Goal: Task Accomplishment & Management: Use online tool/utility

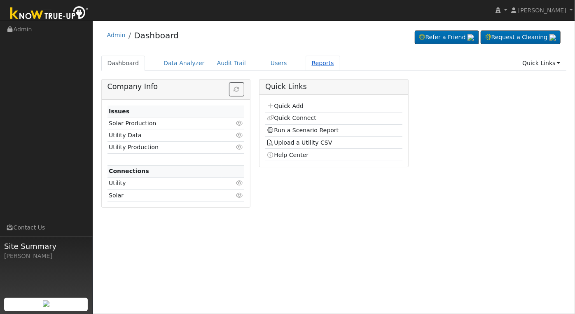
click at [310, 58] on link "Reports" at bounding box center [322, 63] width 35 height 15
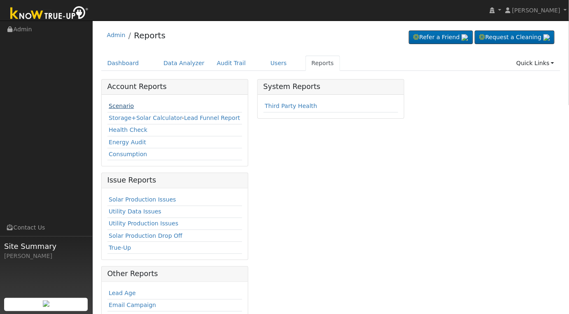
click at [121, 106] on link "Scenario" at bounding box center [121, 106] width 25 height 7
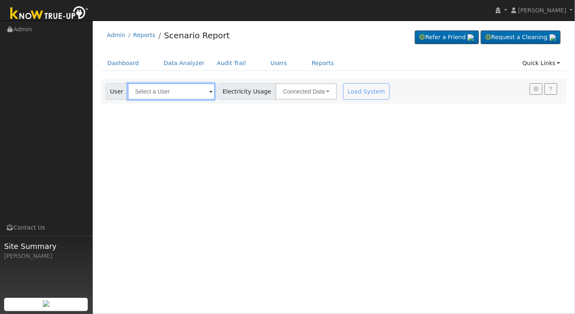
click at [149, 94] on input "text" at bounding box center [171, 91] width 87 height 16
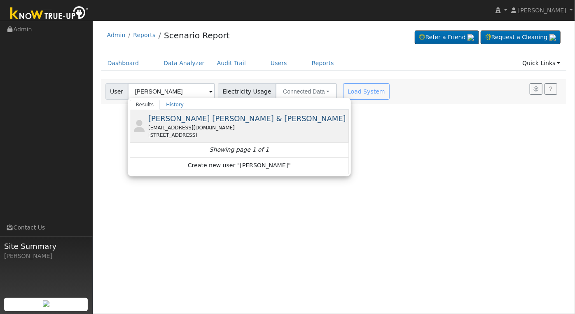
click at [200, 133] on div "[STREET_ADDRESS]" at bounding box center [247, 134] width 199 height 7
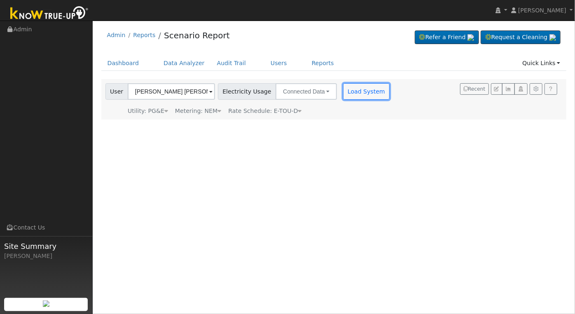
click at [349, 95] on button "Load System" at bounding box center [366, 91] width 47 height 16
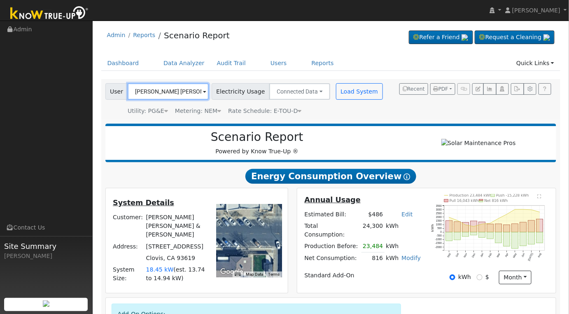
click at [182, 95] on input "Mary Ann & David Bluhm" at bounding box center [168, 91] width 81 height 16
click at [178, 89] on input "gregory myers" at bounding box center [168, 91] width 81 height 16
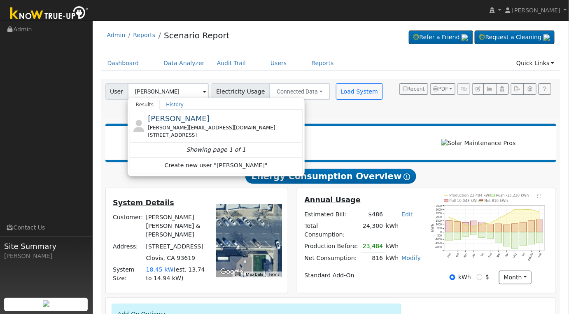
click at [200, 137] on div "3183 East Via Montiano Avenue, Clovis, CA 93619" at bounding box center [224, 134] width 153 height 7
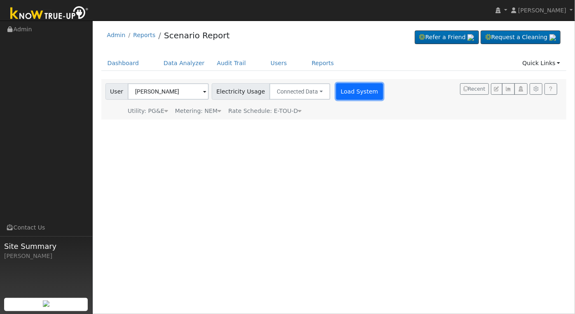
click at [348, 92] on button "Load System" at bounding box center [359, 91] width 47 height 16
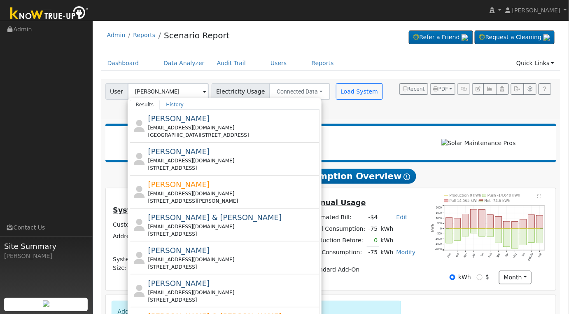
click at [402, 133] on div "Scenario Report Powered by Know True-Up ®" at bounding box center [257, 143] width 295 height 26
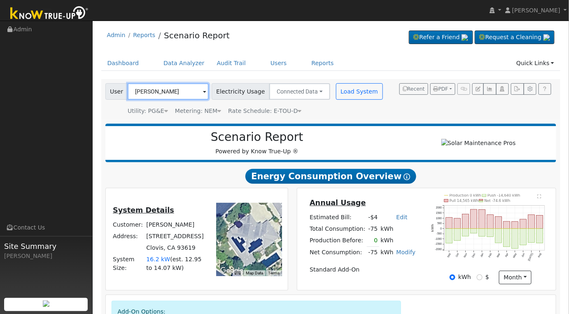
click at [179, 89] on input "[PERSON_NAME]" at bounding box center [168, 91] width 81 height 16
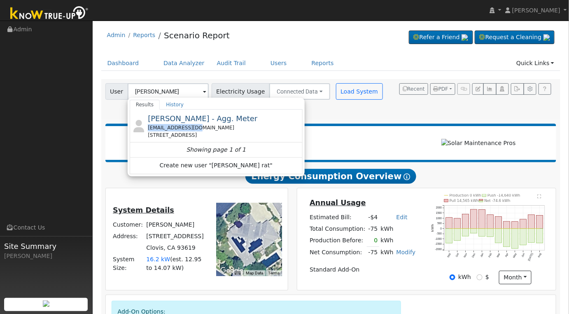
click at [233, 124] on div "Matt Ratzlaff - Agg. Meter matzlaff@gmail.com 3825 Reno ave, fresno, CA 93730" at bounding box center [224, 126] width 153 height 26
type input "[PERSON_NAME] - Agg. Meter"
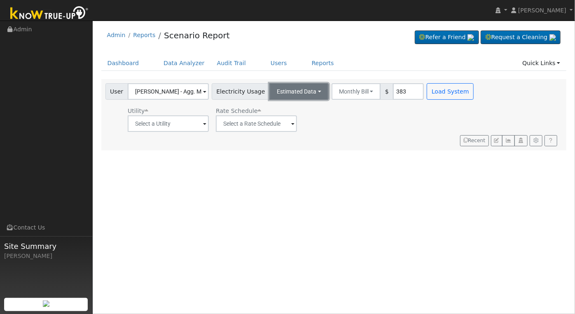
click at [293, 90] on button "Estimated Data" at bounding box center [298, 91] width 59 height 16
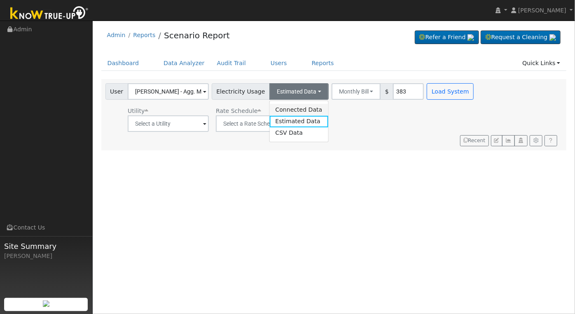
click at [295, 109] on link "Connected Data" at bounding box center [298, 110] width 58 height 12
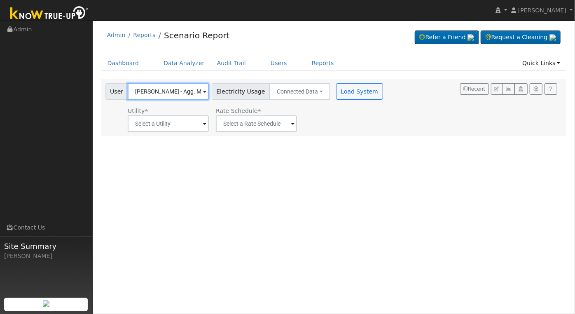
click at [173, 91] on input "[PERSON_NAME] - Agg. Meter" at bounding box center [168, 91] width 81 height 16
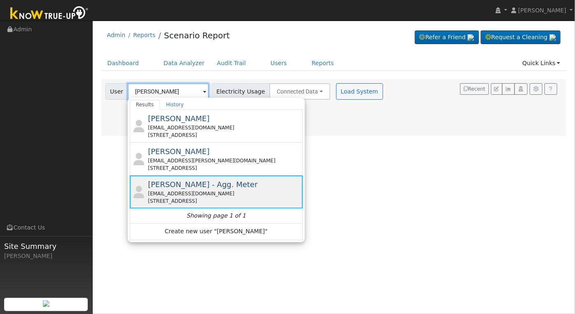
type input "ratzlaff"
click at [264, 191] on div "matzlaff@gmail.com" at bounding box center [224, 193] width 153 height 7
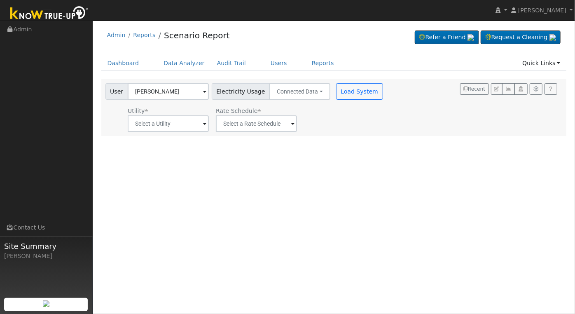
click at [203, 127] on span at bounding box center [204, 123] width 3 height 9
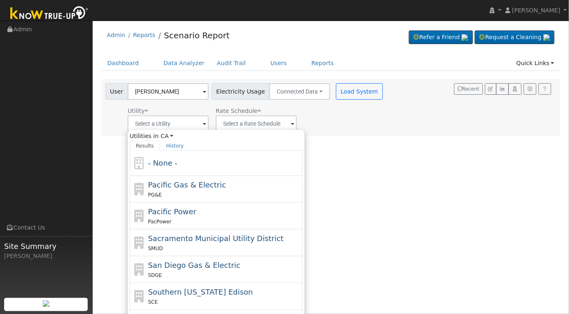
click at [213, 187] on span "Pacific Gas & Electric" at bounding box center [187, 184] width 78 height 9
type input "Pacific Gas & Electric"
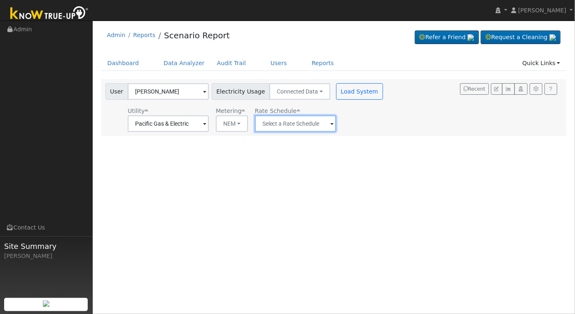
click at [322, 123] on input "text" at bounding box center [295, 123] width 81 height 16
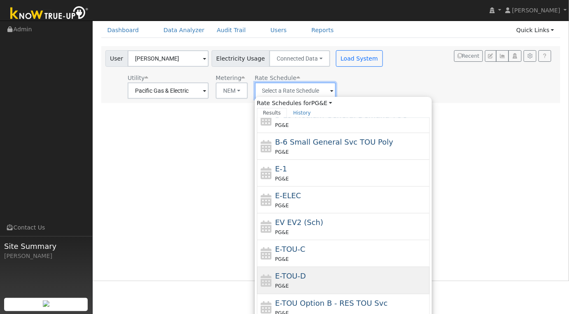
scroll to position [54, 0]
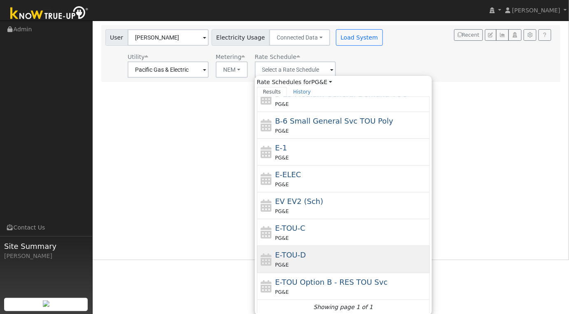
click at [350, 263] on div "PG&E" at bounding box center [351, 264] width 153 height 9
type input "E-TOU-D"
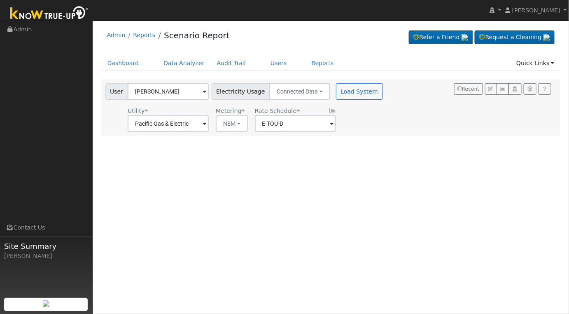
scroll to position [0, 0]
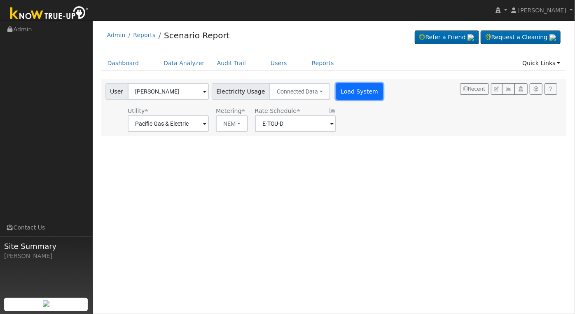
click at [337, 88] on button "Load System" at bounding box center [359, 91] width 47 height 16
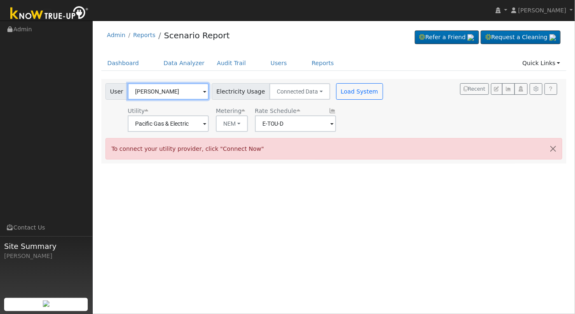
click at [170, 88] on input "ratzlaff" at bounding box center [168, 91] width 81 height 16
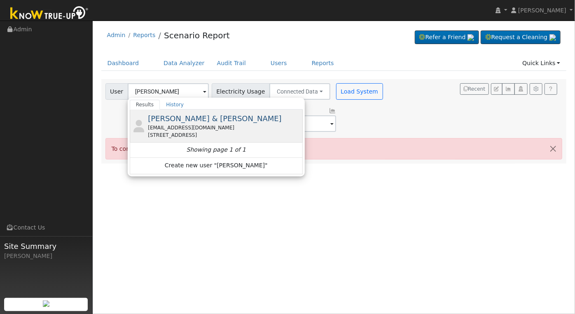
click at [228, 125] on div "hieu101684@yahoo.com" at bounding box center [224, 127] width 153 height 7
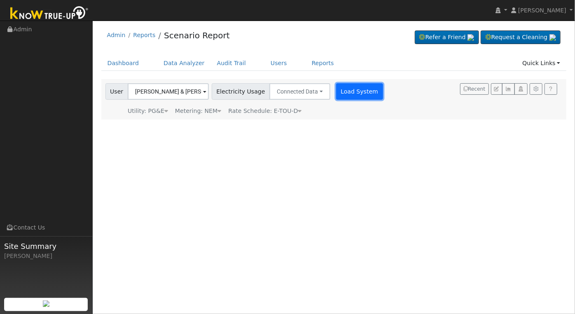
click at [338, 86] on button "Load System" at bounding box center [359, 91] width 47 height 16
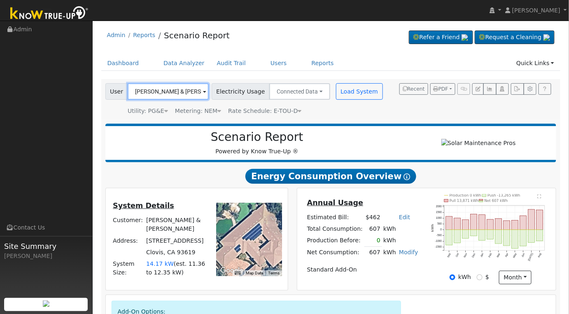
click at [184, 93] on input "Tammy & Don Tran" at bounding box center [168, 91] width 81 height 16
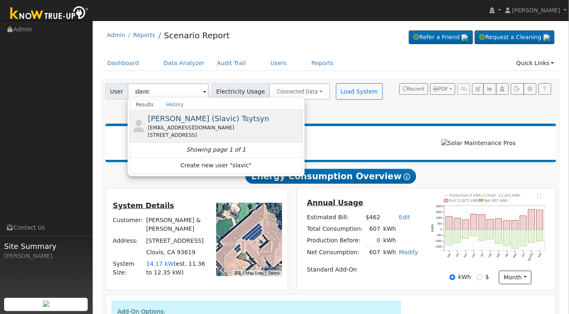
click at [194, 123] on div "Vyacheslav (Slavic) Tsytsyn slavict@me.com 20211 Ventana Hills Drive, Clovis, C…" at bounding box center [224, 126] width 153 height 26
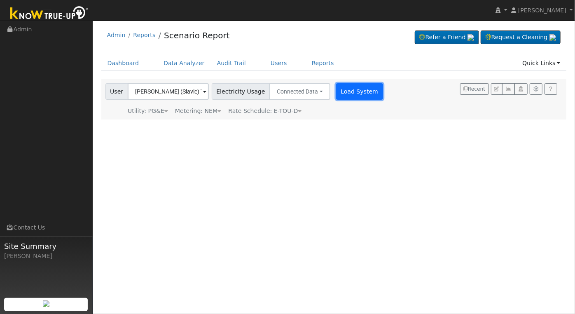
click at [338, 96] on button "Load System" at bounding box center [359, 91] width 47 height 16
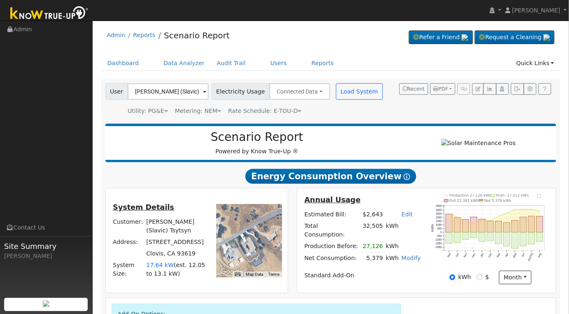
drag, startPoint x: 245, startPoint y: 252, endPoint x: 287, endPoint y: 244, distance: 43.2
click at [287, 244] on div "System Details Customer: Vyacheslav (Slavic) Tsytsyn Address: 20211 Ventana Hil…" at bounding box center [197, 240] width 182 height 105
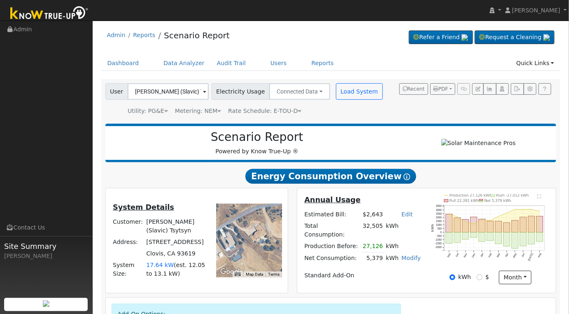
drag, startPoint x: 257, startPoint y: 246, endPoint x: 224, endPoint y: 241, distance: 33.4
click at [224, 241] on div at bounding box center [249, 240] width 66 height 73
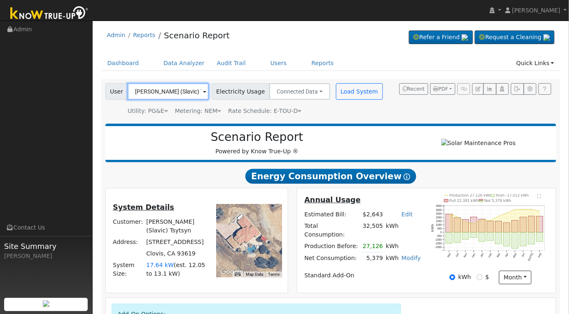
click at [168, 91] on input "Vyacheslav (Slavic) Tsytsyn" at bounding box center [168, 91] width 81 height 16
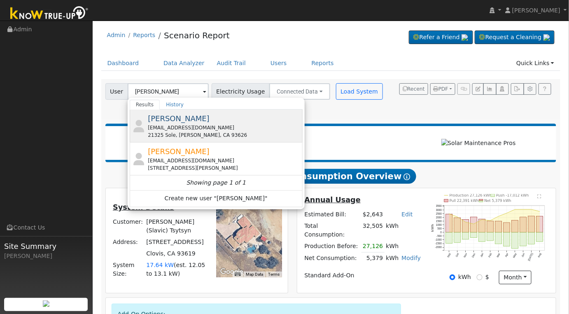
click at [247, 121] on div "Steven Roberts columbosteve@comcast.net 21325 Sole, Friant, CA 93626" at bounding box center [224, 126] width 153 height 26
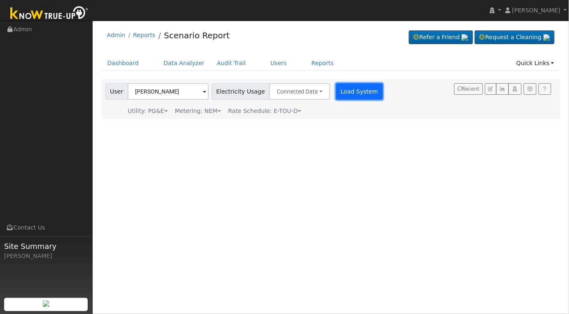
click at [336, 91] on button "Load System" at bounding box center [359, 91] width 47 height 16
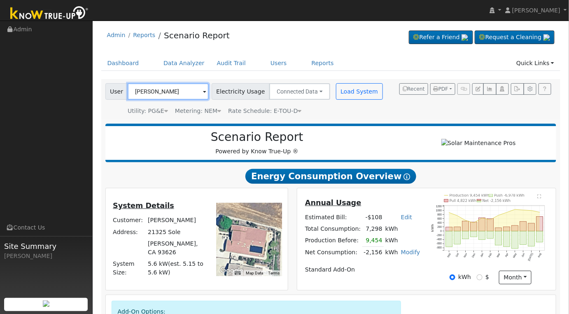
click at [185, 94] on input "Steven Roberts" at bounding box center [168, 91] width 81 height 16
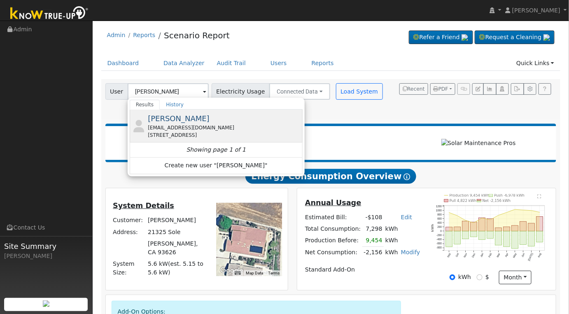
click at [217, 128] on div "storeyandsons@gmail.com" at bounding box center [224, 127] width 153 height 7
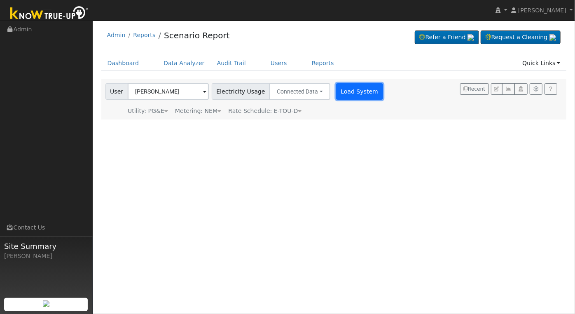
click at [341, 94] on button "Load System" at bounding box center [359, 91] width 47 height 16
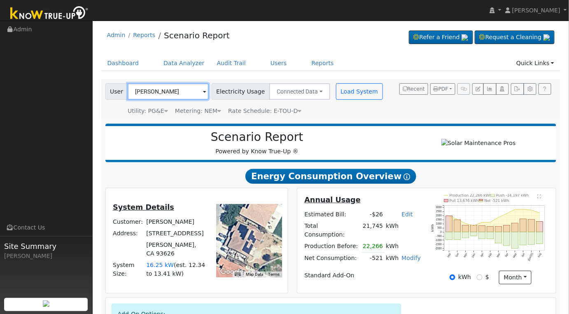
click at [178, 89] on input "Dewight Storey" at bounding box center [168, 91] width 81 height 16
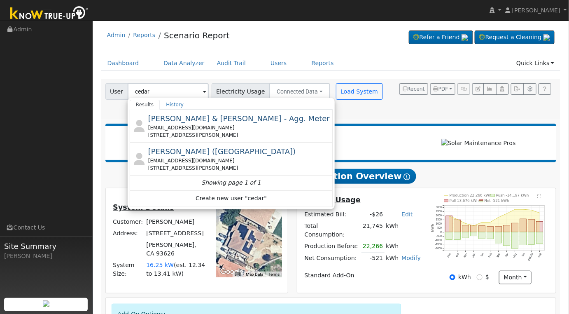
click at [174, 130] on div "cedarq@aol.com" at bounding box center [239, 127] width 183 height 7
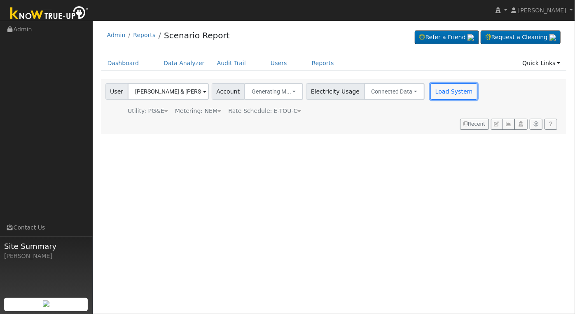
click at [450, 95] on button "Load System" at bounding box center [453, 91] width 47 height 16
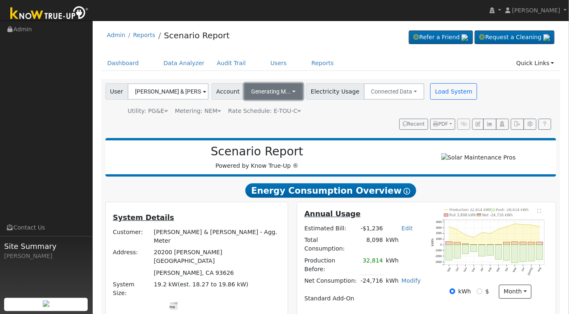
click at [290, 95] on button "Generating M..." at bounding box center [273, 91] width 59 height 16
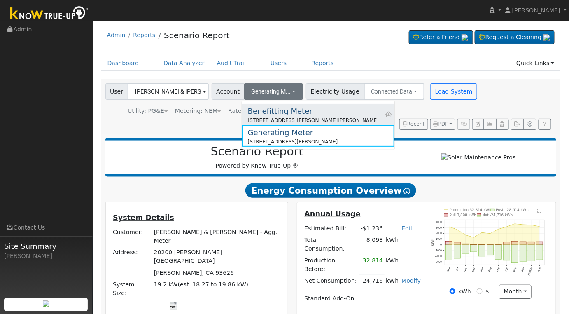
click at [279, 114] on div "Benefitting Meter" at bounding box center [313, 110] width 131 height 11
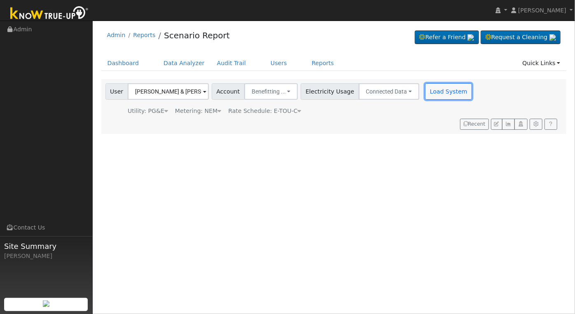
click at [429, 93] on button "Load System" at bounding box center [448, 91] width 47 height 16
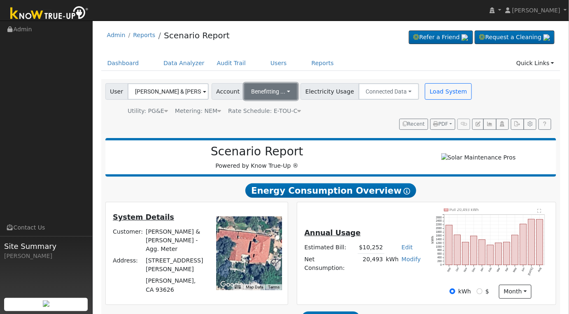
click at [277, 90] on span "Benefitting ..." at bounding box center [269, 91] width 34 height 7
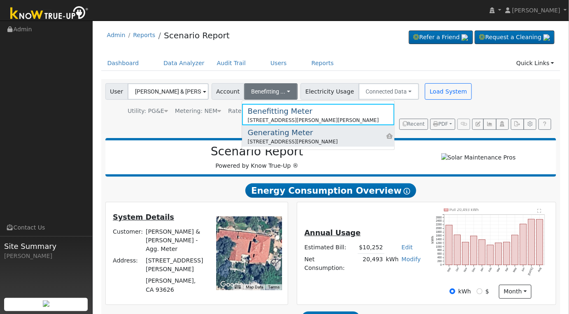
click at [277, 136] on div "Generating Meter" at bounding box center [293, 132] width 90 height 11
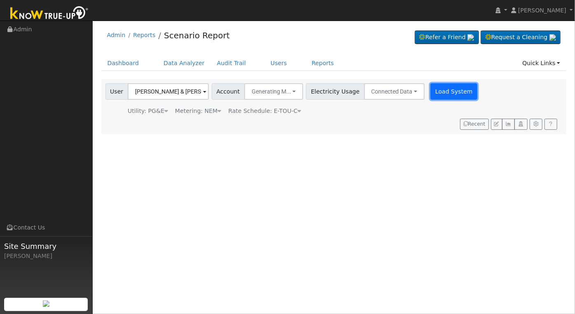
click at [440, 92] on button "Load System" at bounding box center [453, 91] width 47 height 16
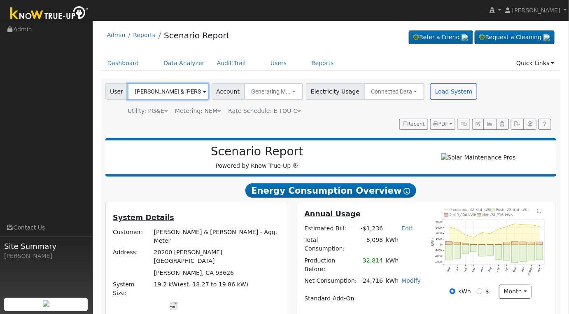
click at [170, 98] on input "Quentin & Wendy Cedar - Agg. Meter" at bounding box center [168, 91] width 81 height 16
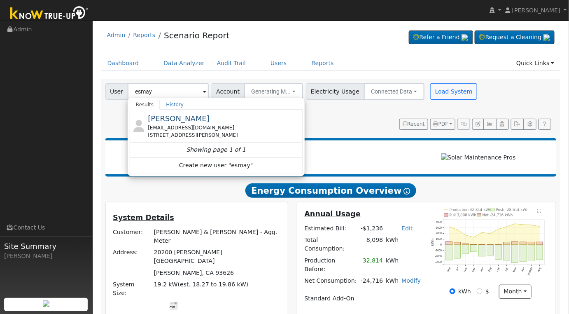
click at [187, 127] on div "bill4kel@aol.com" at bounding box center [224, 127] width 153 height 7
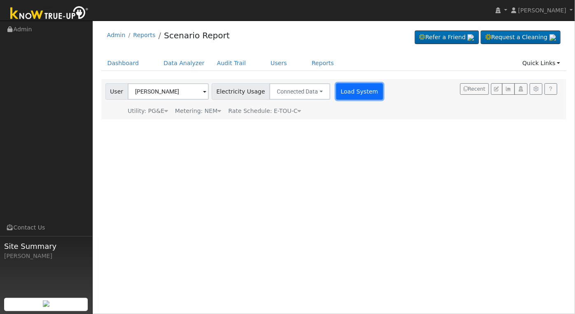
click at [336, 97] on button "Load System" at bounding box center [359, 91] width 47 height 16
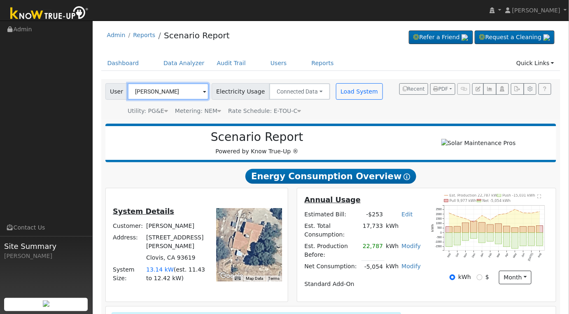
click at [178, 94] on input "William Esmay" at bounding box center [168, 91] width 81 height 16
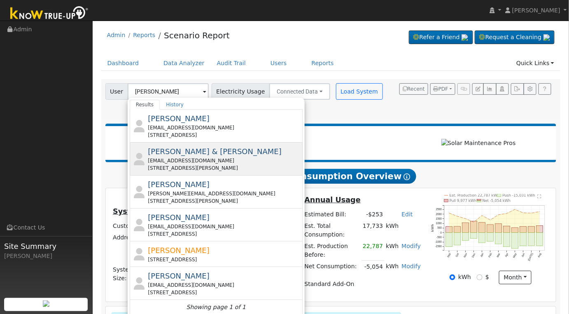
click at [266, 156] on div "Brandon & April Burgess brandon93638@gmail.com 21394 Auberry Road, Clovis, CA 9…" at bounding box center [224, 159] width 153 height 26
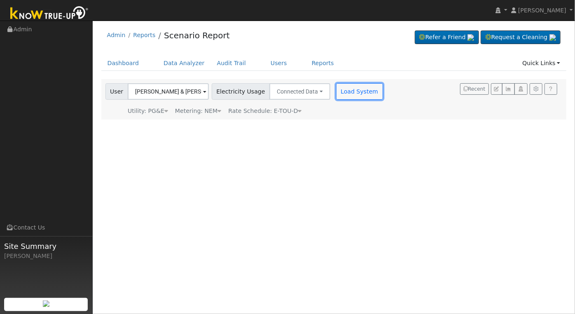
click at [340, 87] on button "Load System" at bounding box center [359, 91] width 47 height 16
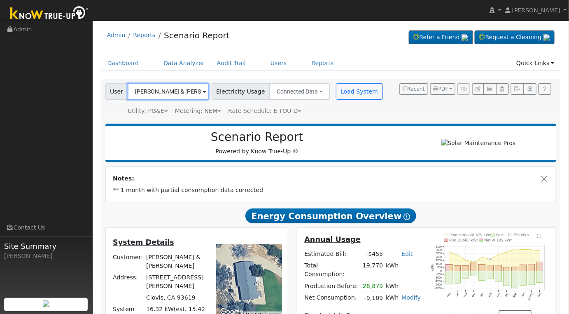
click at [177, 95] on input "Brandon & April Burgess" at bounding box center [168, 91] width 81 height 16
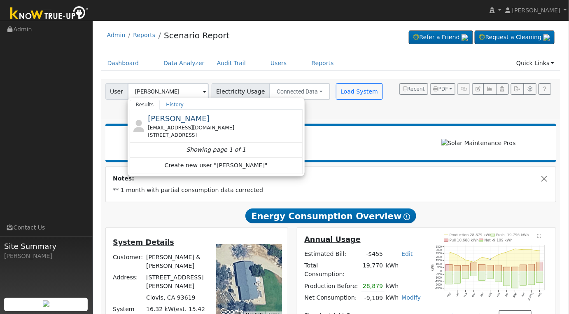
click at [231, 131] on div "mark_talcott@hotmail.com 22086 Frontier Road, Clovis, CA 93619" at bounding box center [224, 131] width 153 height 15
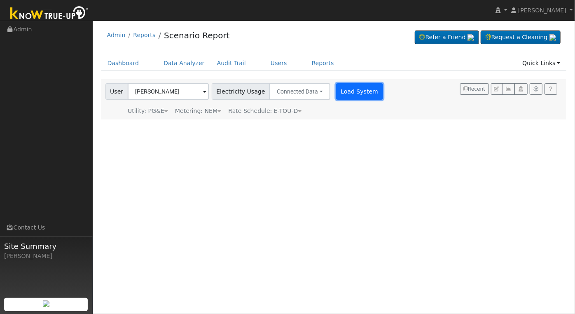
click at [349, 93] on button "Load System" at bounding box center [359, 91] width 47 height 16
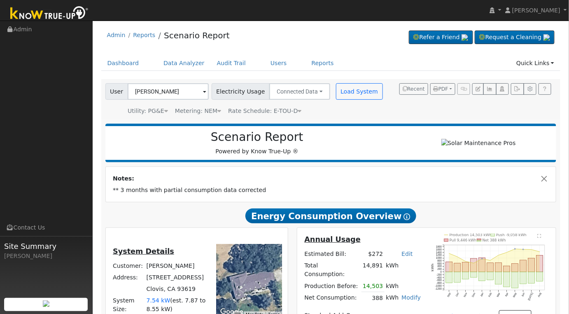
click at [296, 110] on div "Utility: PG&E Pacific Gas & Electric Metering: NEM NEM NEM NBT Rate Schedule: E…" at bounding box center [245, 110] width 282 height 12
click at [173, 91] on input "Mark Bonnar" at bounding box center [168, 91] width 81 height 16
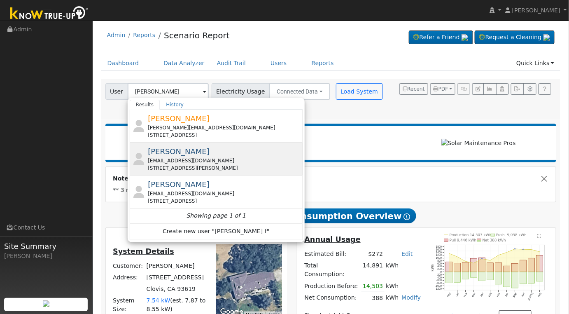
click at [244, 161] on div "climbtothetop07@yahoo.com" at bounding box center [224, 160] width 153 height 7
type input "Randy Fralick"
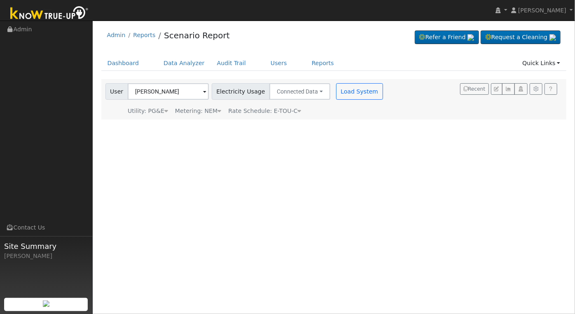
click at [358, 78] on div "Dashboard Data Analyzer Audit Trail Users Reports Quick Links Quick Add Quick C…" at bounding box center [333, 67] width 465 height 23
click at [357, 83] on button "Load System" at bounding box center [359, 91] width 47 height 16
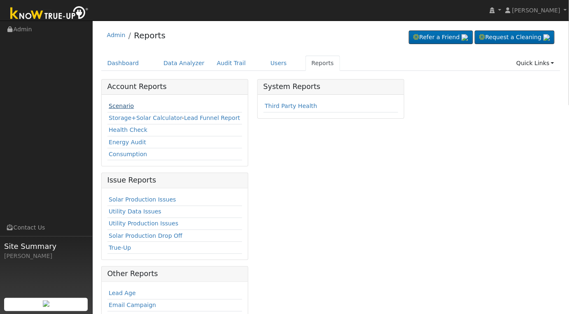
click at [116, 106] on link "Scenario" at bounding box center [121, 106] width 25 height 7
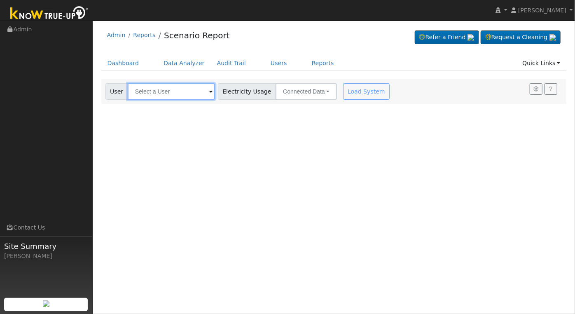
click at [168, 89] on input "text" at bounding box center [171, 91] width 87 height 16
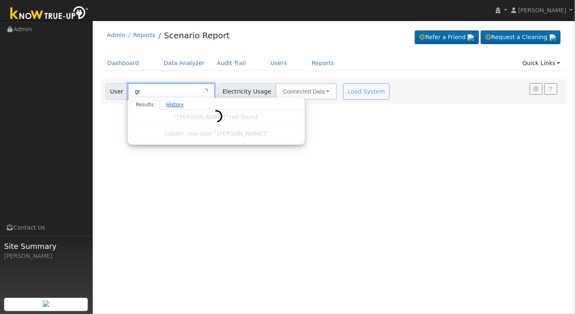
type input "g"
type input "w"
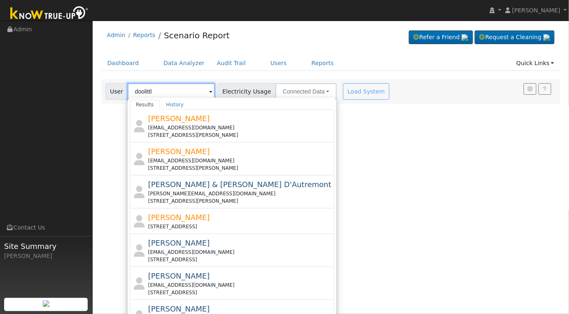
type input "doolittle"
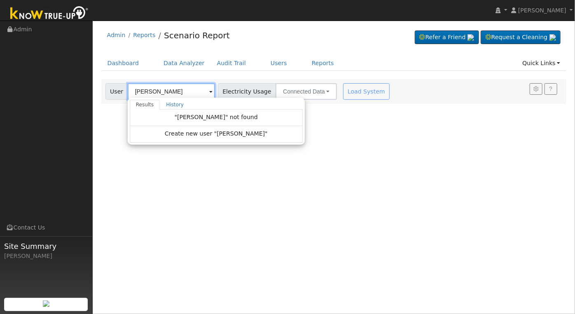
click at [200, 85] on input "doolittle" at bounding box center [171, 91] width 87 height 16
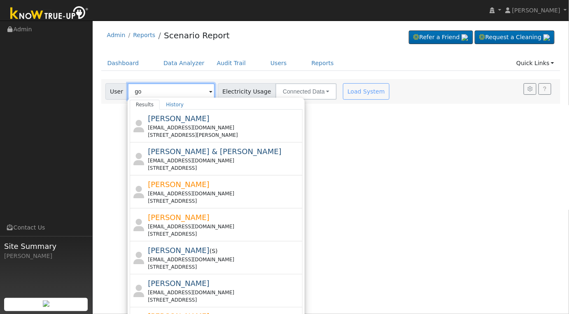
type input "g"
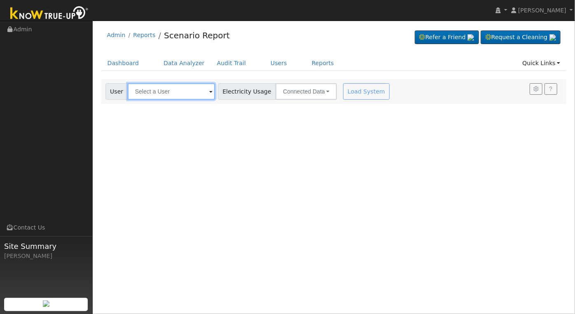
drag, startPoint x: 182, startPoint y: 95, endPoint x: 167, endPoint y: 93, distance: 15.7
click at [167, 93] on input "text" at bounding box center [171, 91] width 87 height 16
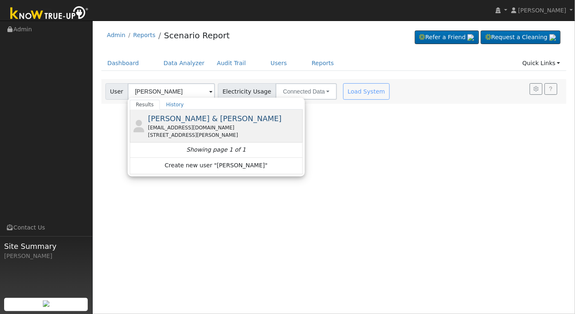
click at [225, 127] on div "coach_hoskins@hotmail.com" at bounding box center [224, 127] width 153 height 7
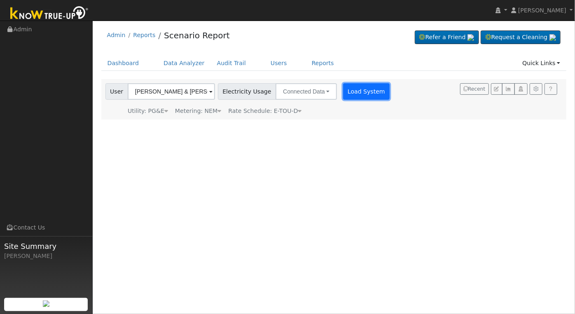
click at [356, 87] on button "Load System" at bounding box center [366, 91] width 47 height 16
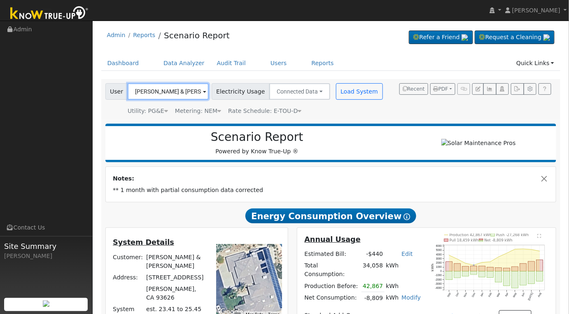
click at [170, 99] on input "Mario & Rebecca Gonzalez" at bounding box center [168, 91] width 81 height 16
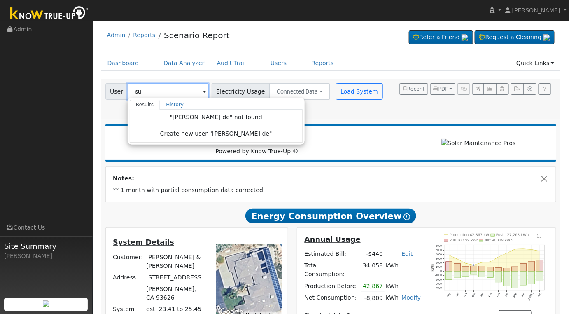
type input "s"
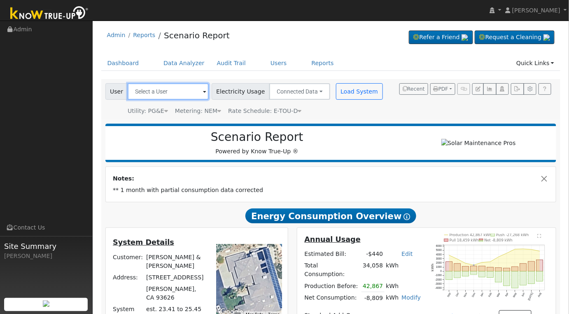
type input "s"
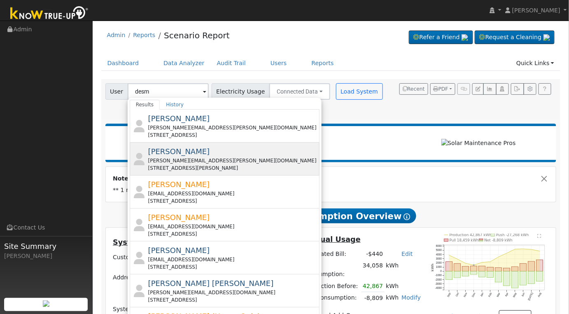
click at [279, 164] on div "4698 Millerton Road, Friant, CA 93626" at bounding box center [233, 167] width 170 height 7
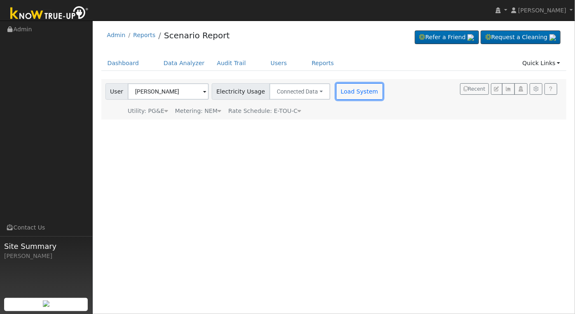
click at [341, 96] on button "Load System" at bounding box center [359, 91] width 47 height 16
click at [0, 0] on div at bounding box center [0, 0] width 0 height 0
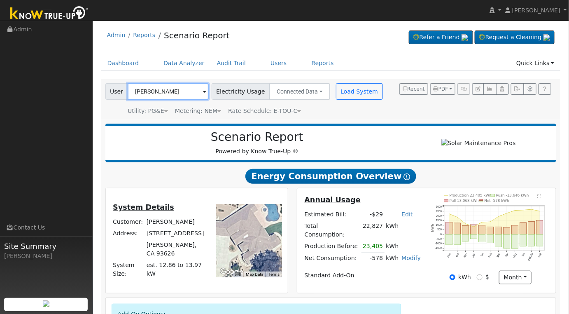
click at [195, 90] on input "Suzanne Desmond" at bounding box center [168, 91] width 81 height 16
click at [195, 90] on img at bounding box center [198, 91] width 21 height 16
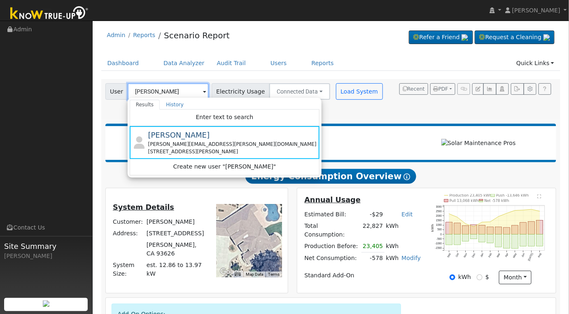
click at [189, 93] on input "Suzanne Desmond" at bounding box center [168, 91] width 81 height 16
click at [189, 93] on input "Suzanne Desmon" at bounding box center [168, 91] width 81 height 16
type input "S"
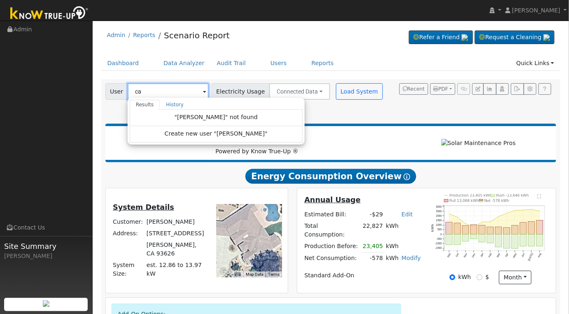
type input "c"
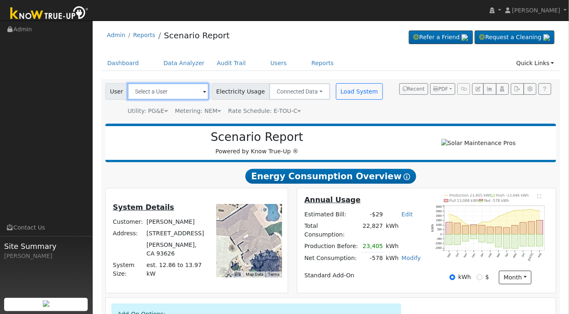
click at [177, 92] on input "text" at bounding box center [168, 91] width 81 height 16
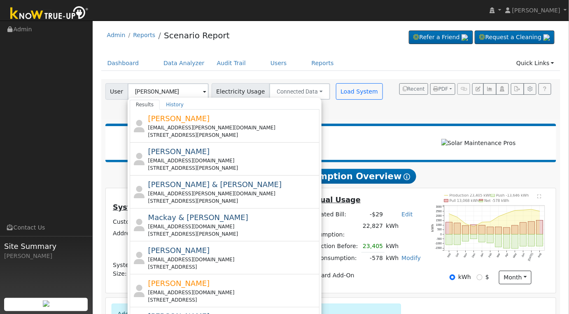
click at [408, 121] on div "Scenario Report Powered by Know True-Up ® Energy Consumption Overview Show Help…" at bounding box center [330, 264] width 459 height 290
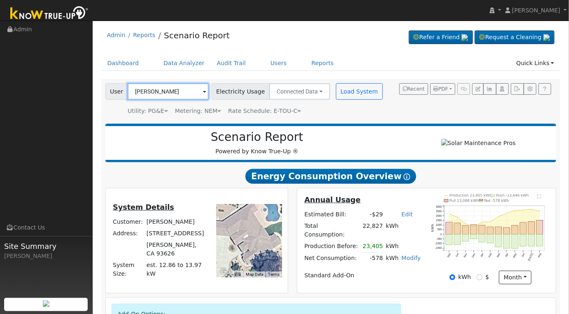
click at [185, 87] on input "Suzanne Desmond" at bounding box center [168, 91] width 81 height 16
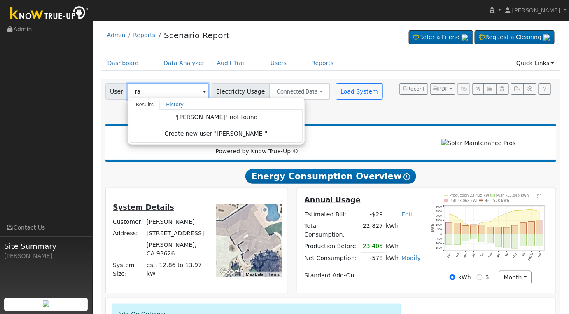
type input "r"
type input "m"
type input "habrin"
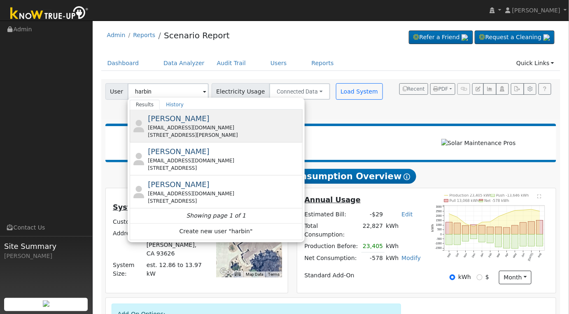
click at [234, 126] on div "johnh19044@gmail.com" at bounding box center [224, 127] width 153 height 7
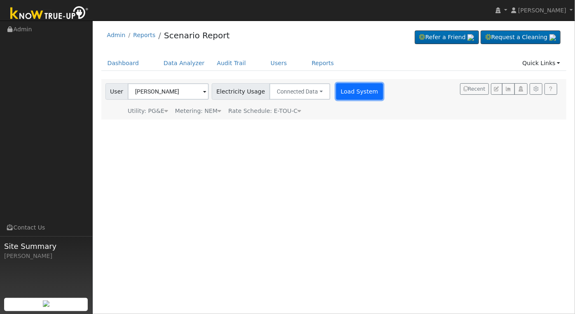
click at [343, 91] on button "Load System" at bounding box center [359, 91] width 47 height 16
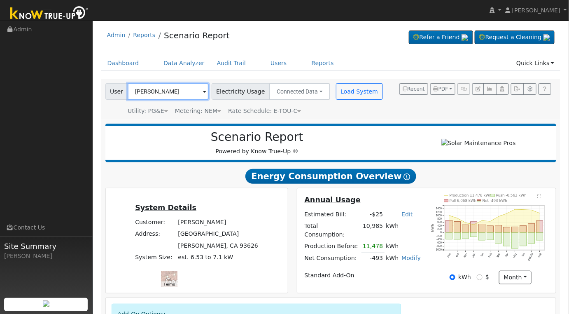
click at [171, 89] on input "John Harbin" at bounding box center [168, 91] width 81 height 16
type input "h"
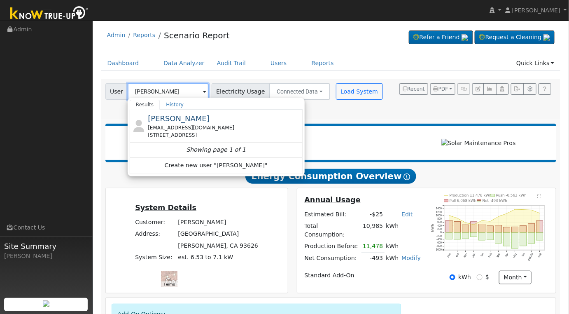
type input "jarrett"
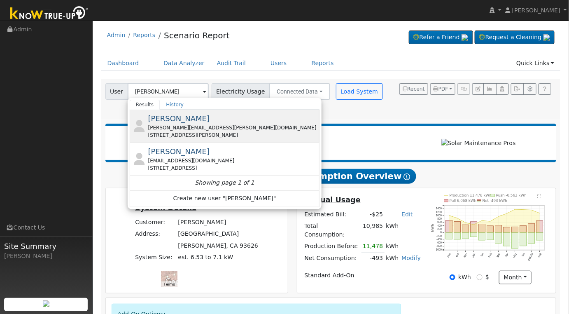
click at [226, 124] on div "seay.ryan@gmail.com" at bounding box center [233, 127] width 170 height 7
type input "Ryan Seay"
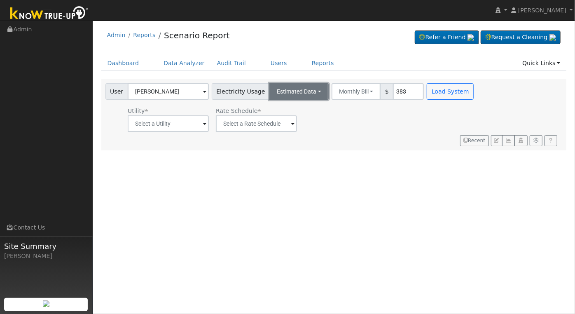
click at [310, 96] on button "Estimated Data" at bounding box center [298, 91] width 59 height 16
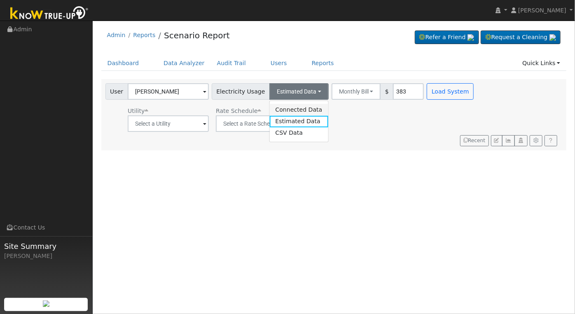
click at [305, 107] on link "Connected Data" at bounding box center [298, 110] width 58 height 12
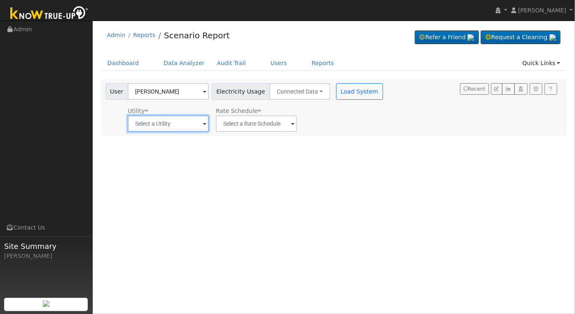
click at [183, 121] on input "text" at bounding box center [168, 123] width 81 height 16
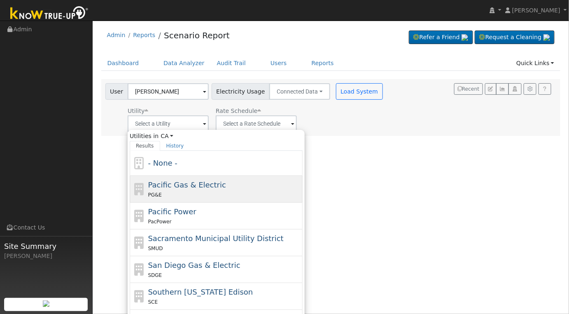
click at [211, 192] on div "PG&E" at bounding box center [224, 194] width 153 height 9
type input "Pacific Gas & Electric"
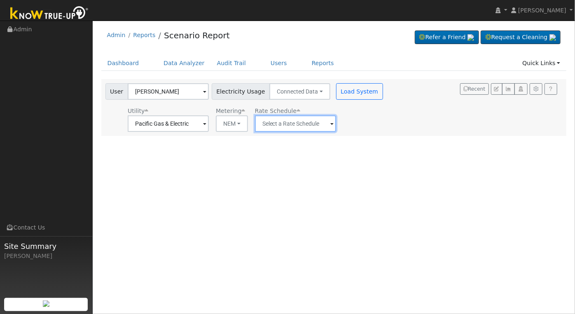
click at [314, 123] on input "text" at bounding box center [295, 123] width 81 height 16
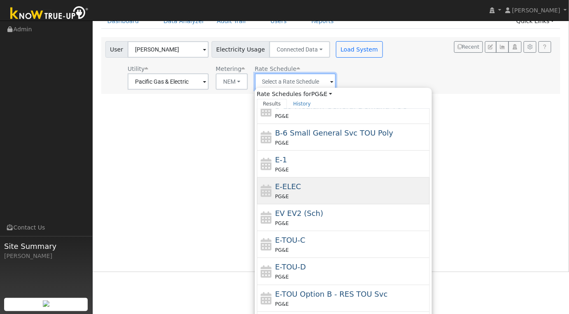
scroll to position [54, 0]
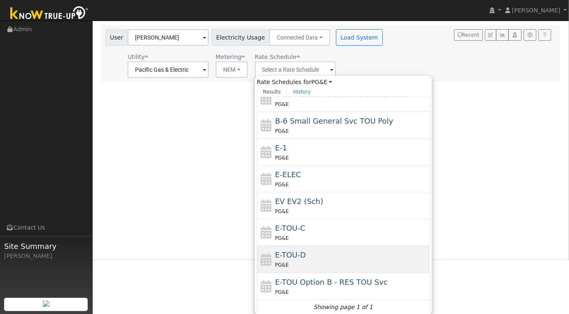
click at [358, 256] on div "E-TOU-D PG&E" at bounding box center [351, 259] width 153 height 20
type input "E-TOU-D"
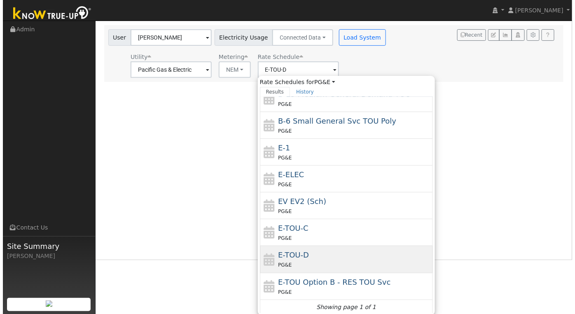
scroll to position [0, 0]
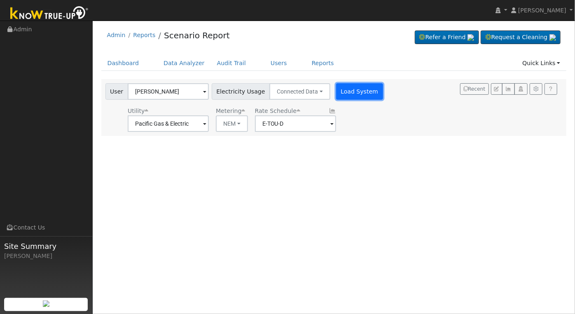
click at [353, 96] on button "Load System" at bounding box center [359, 91] width 47 height 16
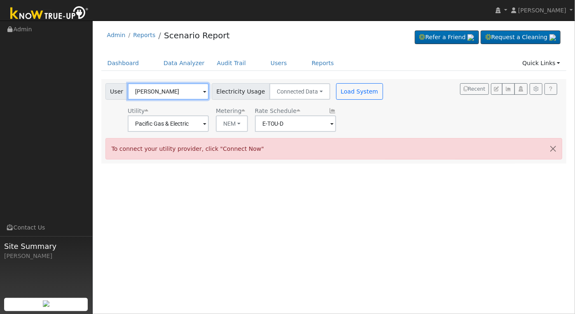
click at [180, 91] on input "Ryan Seay" at bounding box center [168, 91] width 81 height 16
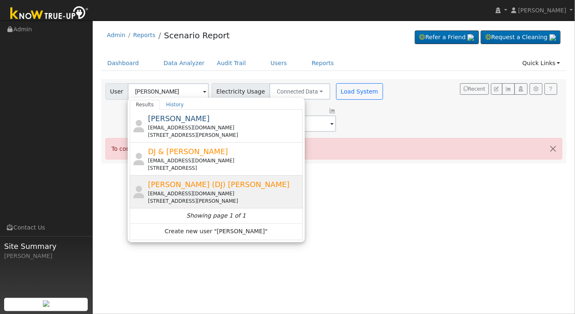
click at [272, 194] on div "dj@ewellsplace.com" at bounding box center [224, 193] width 153 height 7
type input "Dugan (DJ) Peden"
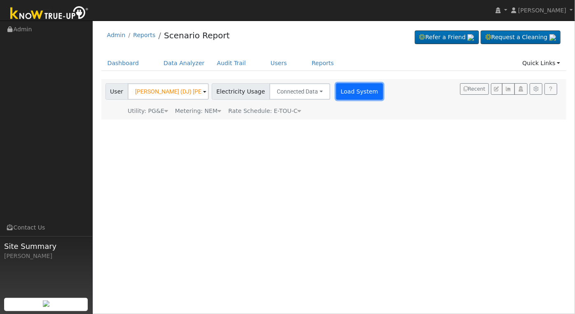
click at [345, 92] on button "Load System" at bounding box center [359, 91] width 47 height 16
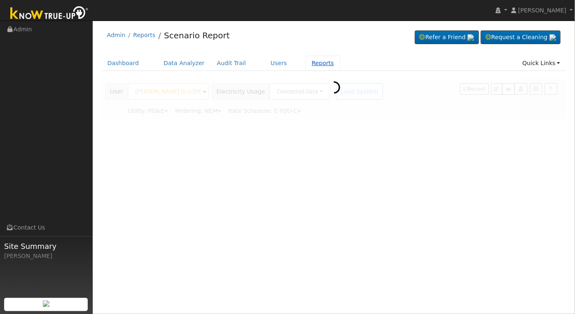
click at [305, 62] on link "Reports" at bounding box center [322, 63] width 35 height 15
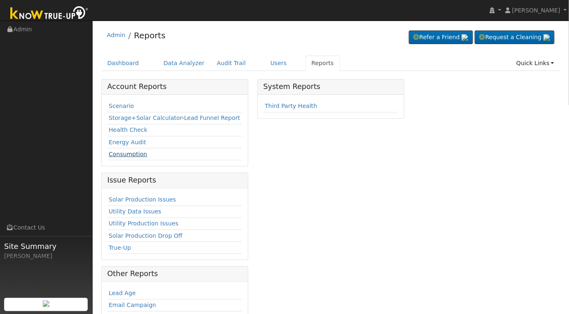
click at [128, 154] on link "Consumption" at bounding box center [128, 154] width 38 height 7
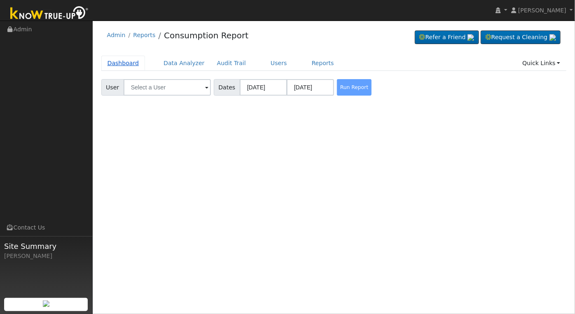
click at [105, 63] on link "Dashboard" at bounding box center [123, 63] width 44 height 15
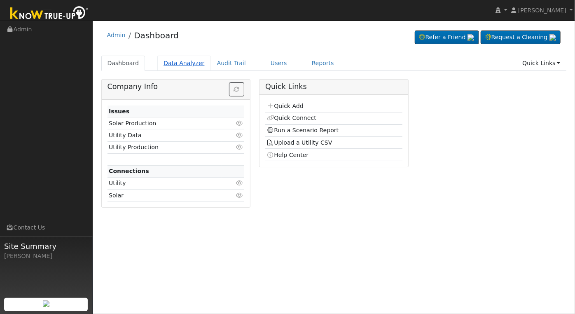
click at [178, 64] on link "Data Analyzer" at bounding box center [184, 63] width 54 height 15
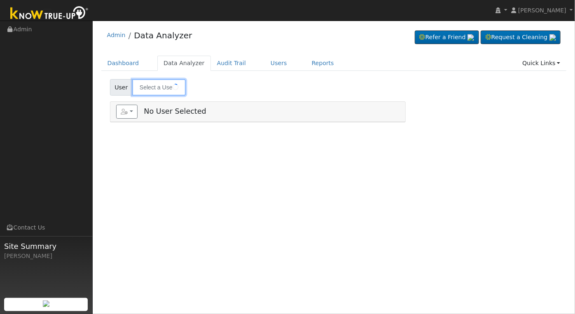
type input "[PERSON_NAME]"
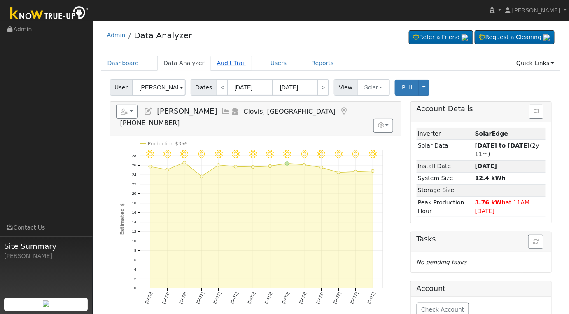
click at [227, 62] on link "Audit Trail" at bounding box center [231, 63] width 41 height 15
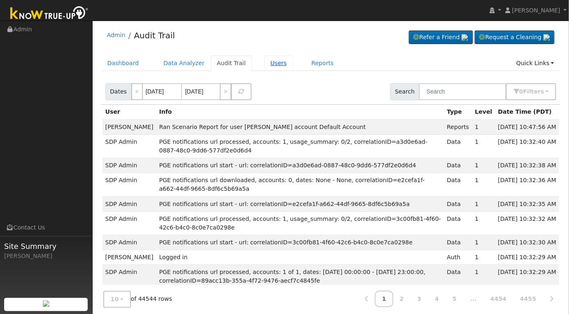
click at [267, 65] on link "Users" at bounding box center [278, 63] width 29 height 15
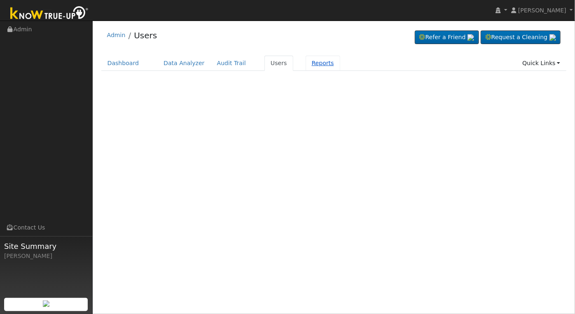
click at [312, 62] on link "Reports" at bounding box center [322, 63] width 35 height 15
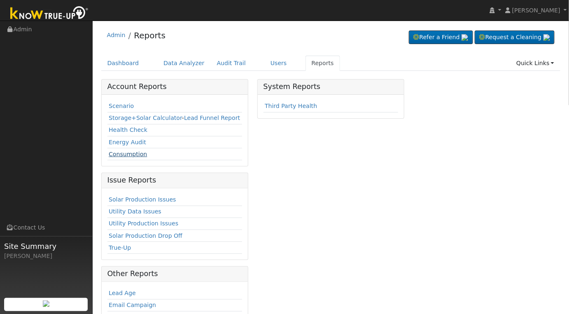
click at [128, 153] on link "Consumption" at bounding box center [128, 154] width 38 height 7
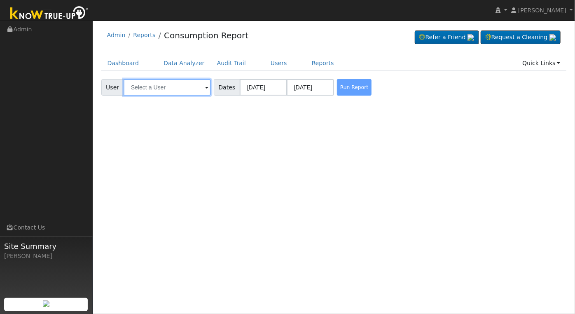
click at [183, 92] on input "text" at bounding box center [167, 87] width 87 height 16
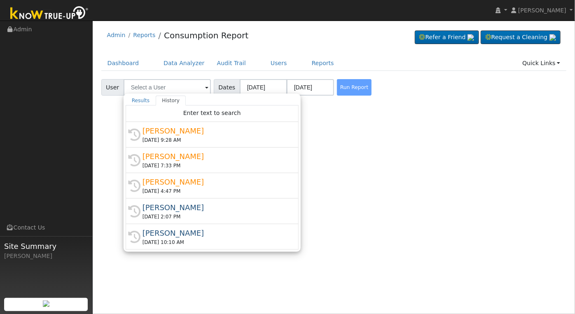
click at [315, 130] on div "User Profile First name Last name Email Email Notifications No Emails No Emails…" at bounding box center [334, 167] width 482 height 293
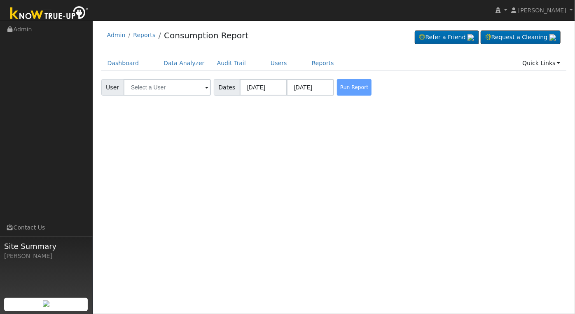
click at [574, 67] on div "User Profile First name Last name Email Email Notifications No Emails No Emails…" at bounding box center [334, 167] width 482 height 293
click at [560, 65] on link "Quick Links" at bounding box center [541, 63] width 50 height 15
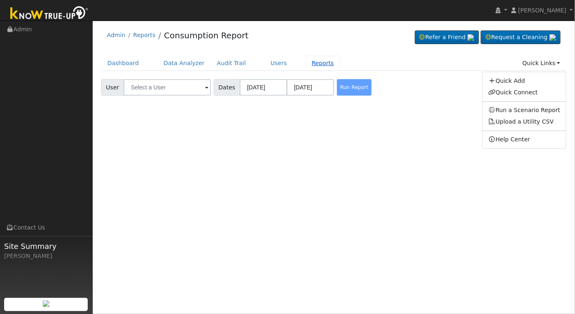
click at [305, 62] on link "Reports" at bounding box center [322, 63] width 35 height 15
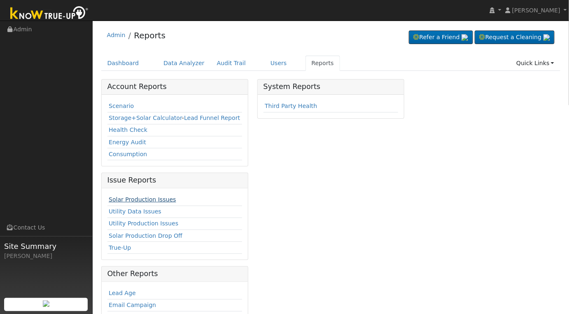
click at [133, 197] on link "Solar Production Issues" at bounding box center [142, 199] width 67 height 7
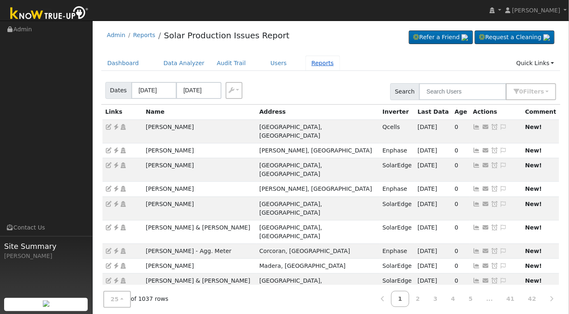
click at [305, 62] on link "Reports" at bounding box center [322, 63] width 35 height 15
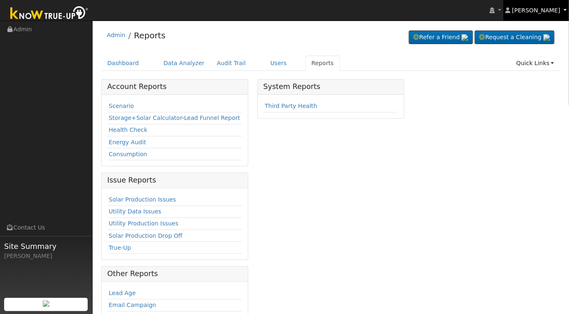
click at [562, 10] on link "[PERSON_NAME]" at bounding box center [537, 10] width 66 height 21
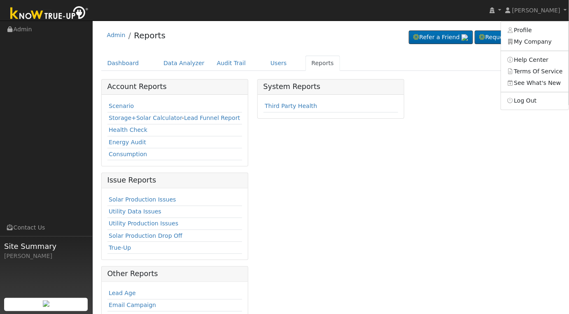
click at [472, 119] on div "Account Reports Scenario Storage+Solar Calculator - Lead Funnel Report Health C…" at bounding box center [331, 237] width 468 height 317
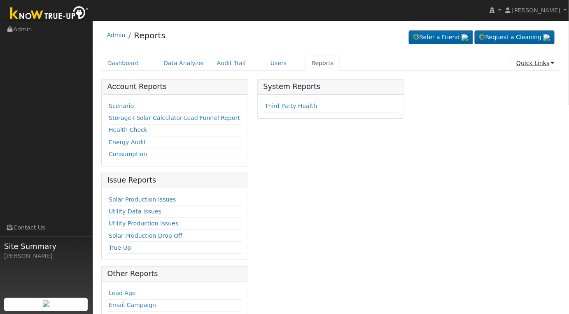
click at [547, 64] on link "Quick Links" at bounding box center [535, 63] width 50 height 15
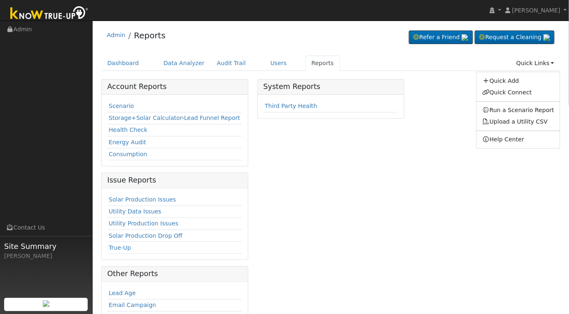
click at [433, 135] on div "Account Reports Scenario Storage+Solar Calculator - Lead Funnel Report Health C…" at bounding box center [331, 237] width 468 height 317
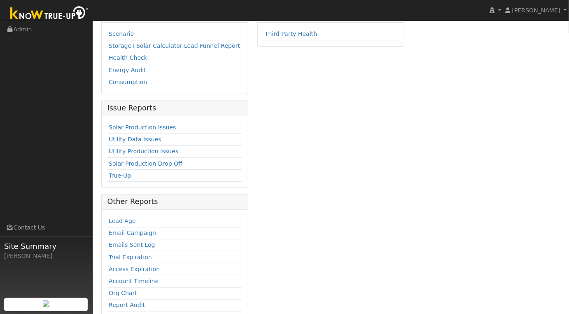
scroll to position [82, 0]
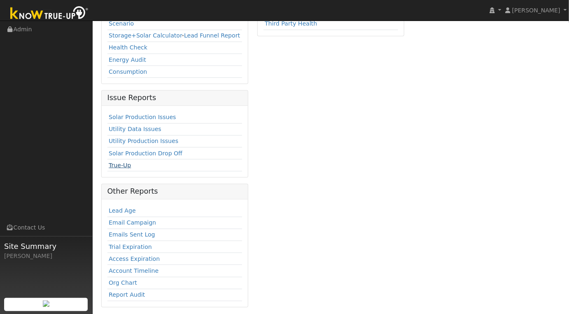
click at [119, 162] on link "True-Up" at bounding box center [120, 165] width 22 height 7
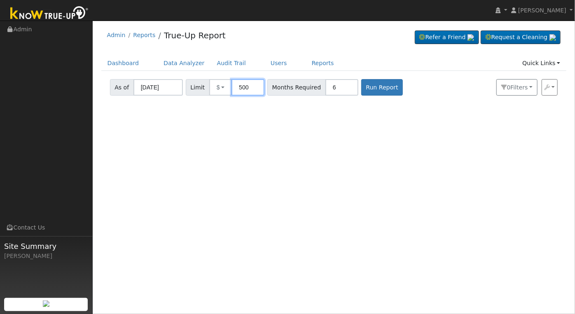
click at [248, 87] on input "500" at bounding box center [247, 87] width 33 height 16
type input "2000"
click at [365, 88] on button "Run Report" at bounding box center [382, 87] width 42 height 16
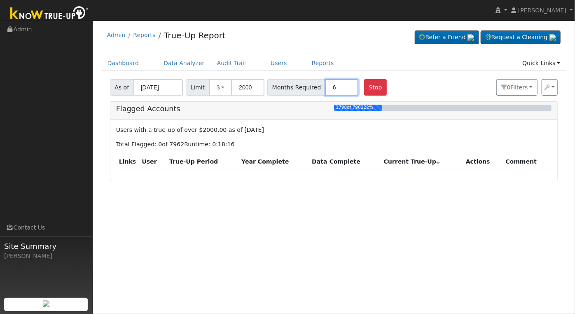
click at [330, 87] on input "6" at bounding box center [341, 87] width 33 height 16
type input "12"
click at [364, 86] on button "Stop" at bounding box center [375, 87] width 23 height 16
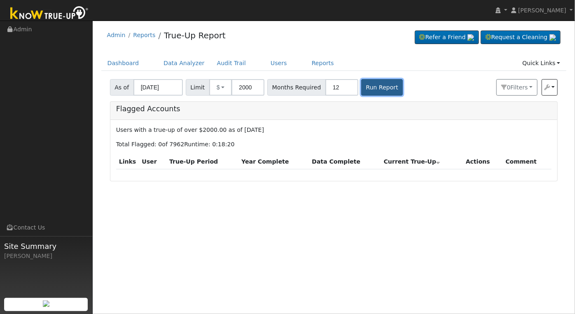
click at [382, 83] on button "Run Report" at bounding box center [382, 87] width 42 height 16
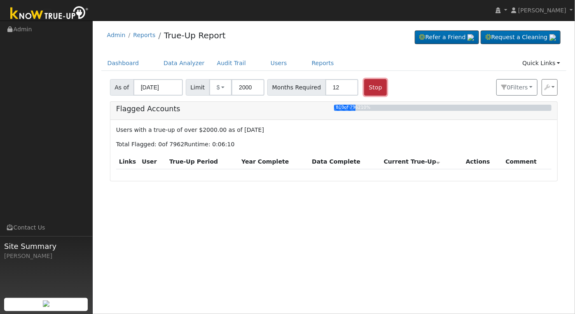
click at [364, 89] on button "Stop" at bounding box center [375, 87] width 23 height 16
click at [221, 89] on button "$" at bounding box center [220, 87] width 23 height 16
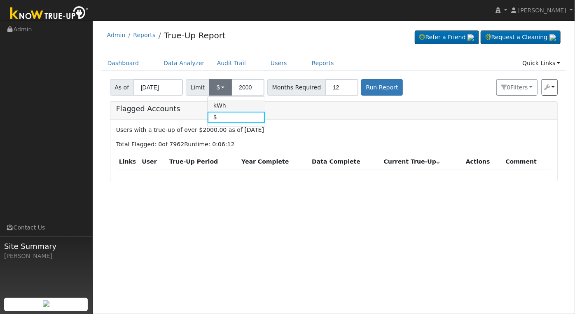
click at [214, 104] on link "kWh" at bounding box center [235, 106] width 57 height 12
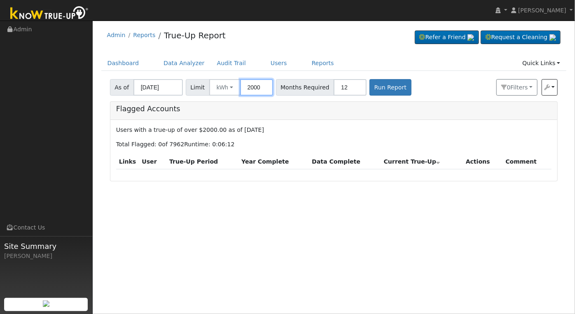
click at [258, 88] on input "2000" at bounding box center [256, 87] width 33 height 16
click at [380, 90] on button "Run Report" at bounding box center [390, 87] width 42 height 16
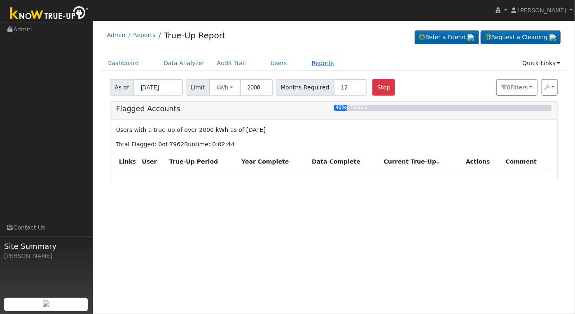
click at [305, 65] on link "Reports" at bounding box center [322, 63] width 35 height 15
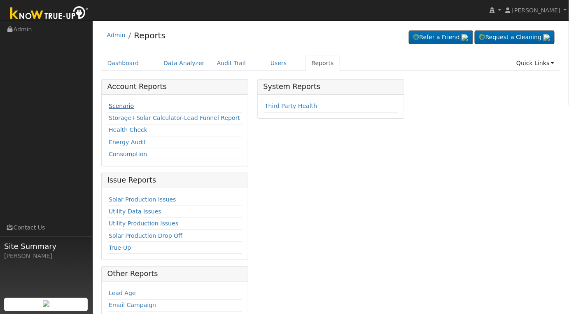
click at [124, 103] on link "Scenario" at bounding box center [121, 106] width 25 height 7
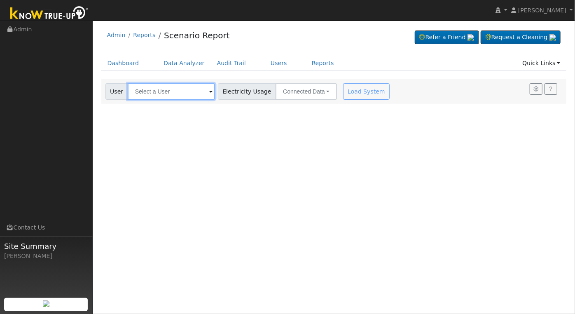
click at [172, 91] on input "text" at bounding box center [171, 91] width 87 height 16
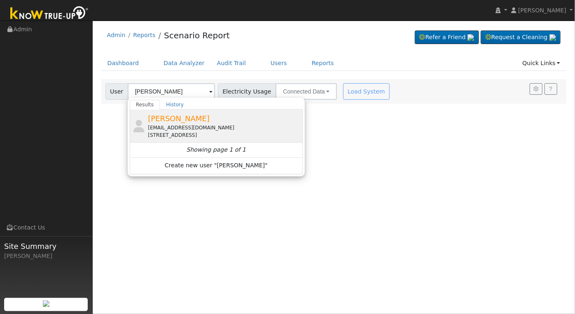
click at [212, 119] on div "[PERSON_NAME] [EMAIL_ADDRESS][DOMAIN_NAME] [STREET_ADDRESS]" at bounding box center [224, 126] width 153 height 26
type input "[PERSON_NAME]"
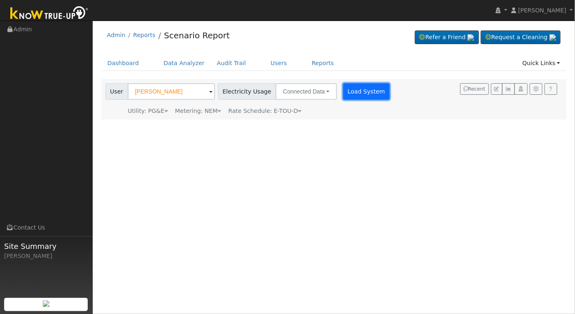
click at [343, 93] on button "Load System" at bounding box center [366, 91] width 47 height 16
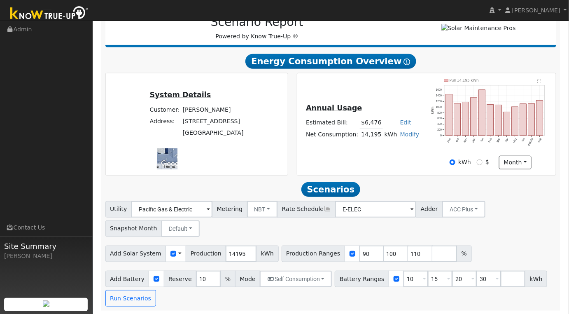
scroll to position [119, 0]
